Goal: Information Seeking & Learning: Understand process/instructions

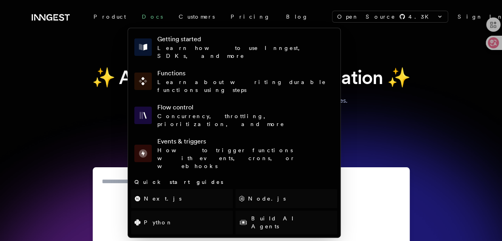
click at [135, 15] on link "Docs" at bounding box center [152, 17] width 37 height 14
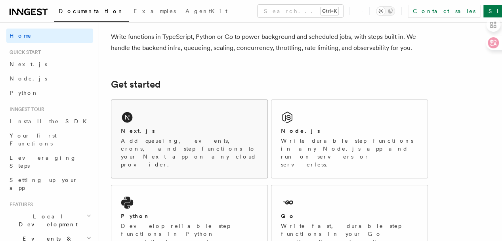
scroll to position [79, 0]
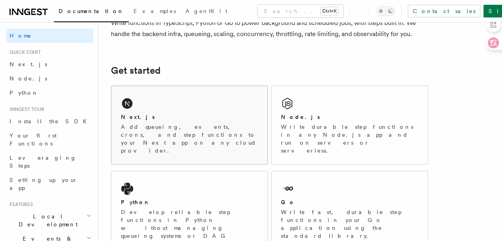
click at [189, 154] on div "Next.js Add queueing, events, crons, and step functions to your Next app on any…" at bounding box center [189, 125] width 156 height 78
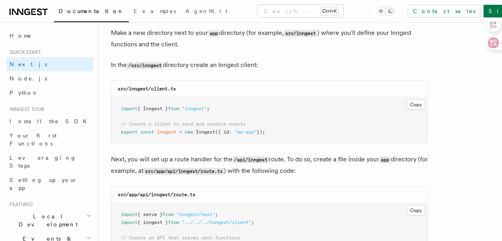
scroll to position [991, 0]
click at [407, 99] on button "Copy Copied" at bounding box center [416, 104] width 19 height 10
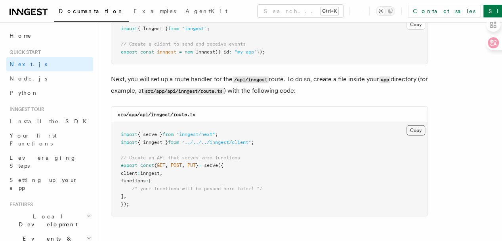
click at [407, 125] on button "Copy Copied" at bounding box center [416, 130] width 19 height 10
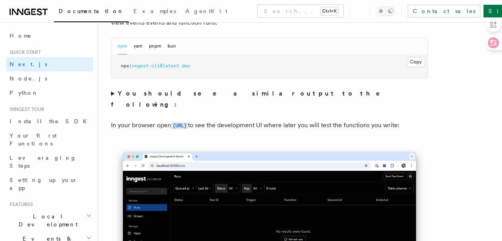
scroll to position [594, 0]
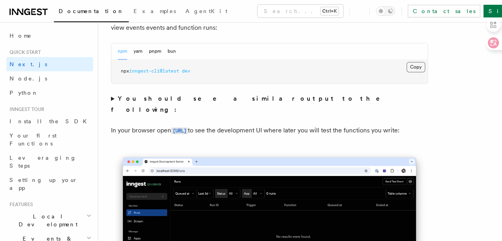
click at [407, 72] on button "Copy Copied" at bounding box center [416, 67] width 19 height 10
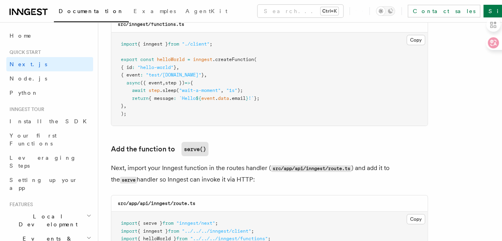
scroll to position [1387, 0]
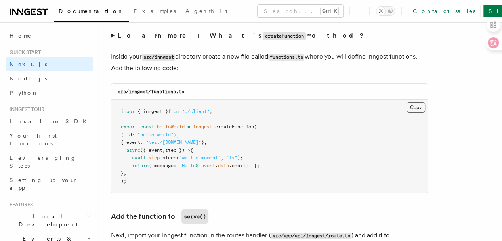
click at [407, 102] on button "Copy Copied" at bounding box center [416, 107] width 19 height 10
